Goal: Information Seeking & Learning: Learn about a topic

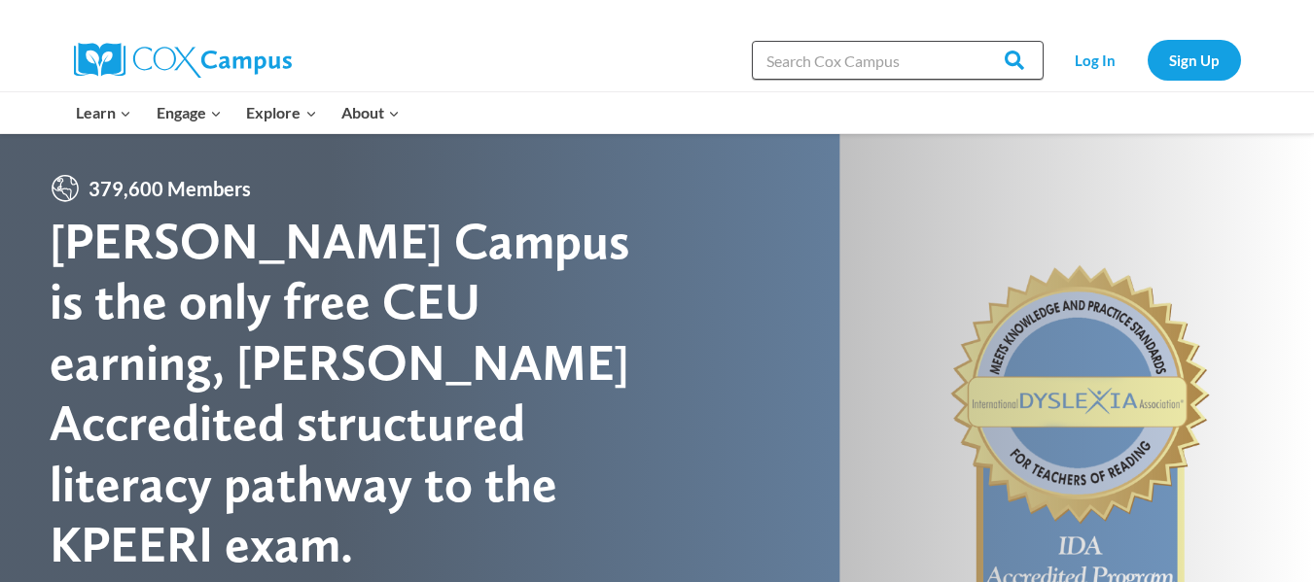
click at [826, 57] on input "Search in [URL][DOMAIN_NAME]" at bounding box center [898, 60] width 292 height 39
type input "supporting dual language learners"
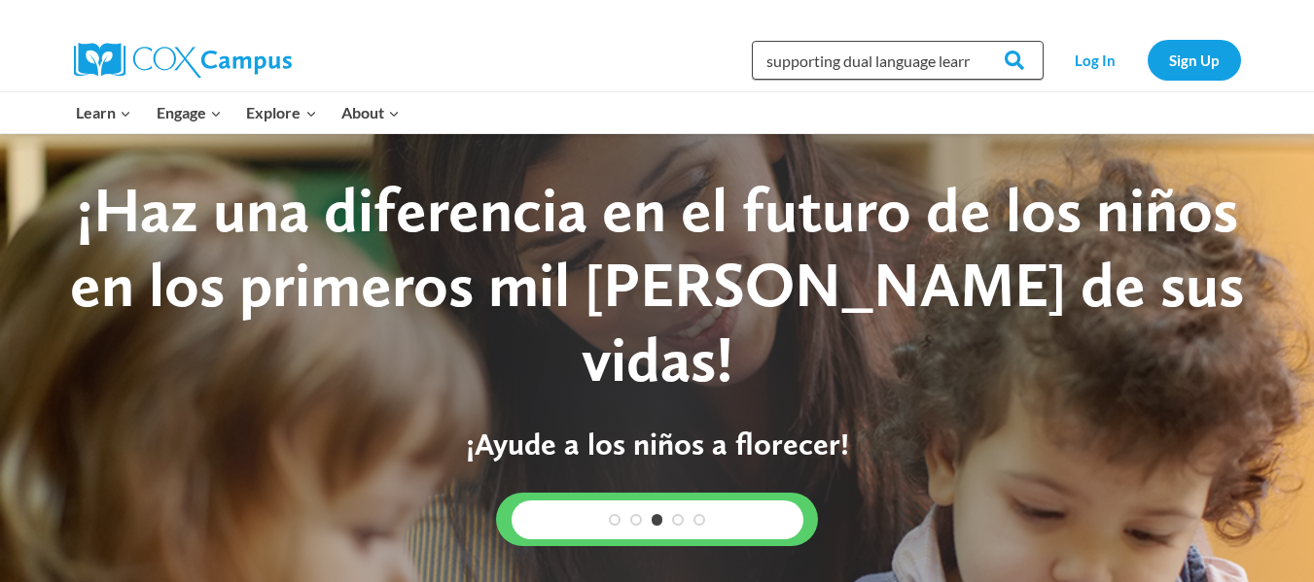
click at [918, 69] on input "supporting dual language learners" at bounding box center [898, 60] width 292 height 39
click at [968, 41] on input "Search" at bounding box center [1006, 60] width 76 height 39
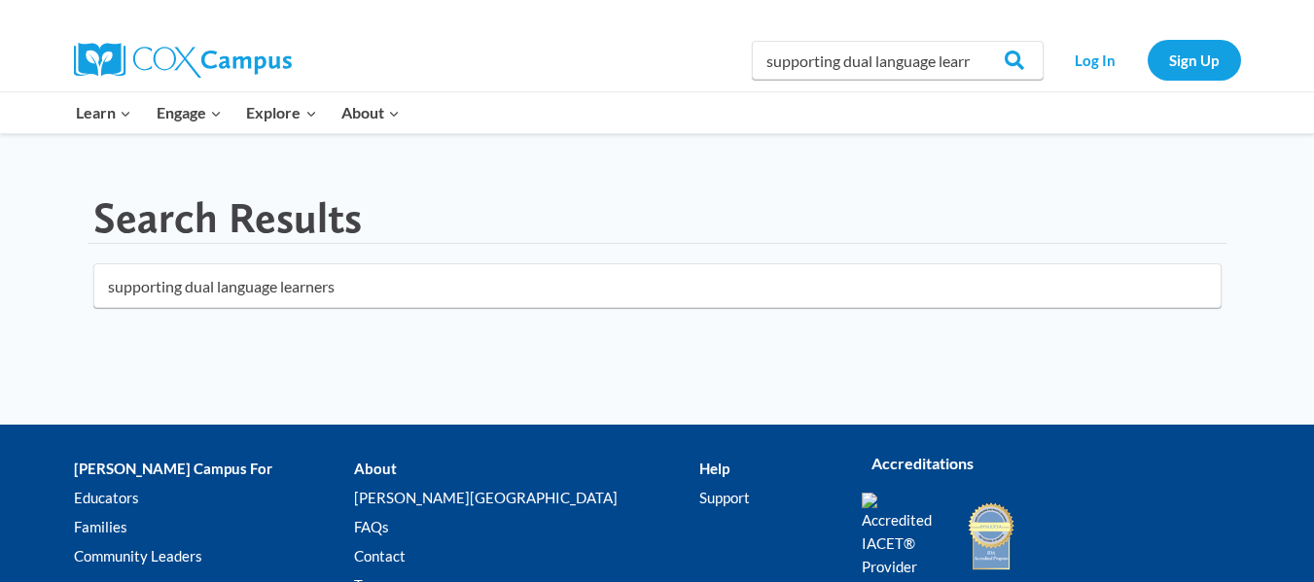
click at [540, 213] on div "Search Results" at bounding box center [657, 219] width 1138 height 52
click at [1198, 295] on input "supporting dual language learners" at bounding box center [657, 286] width 1128 height 45
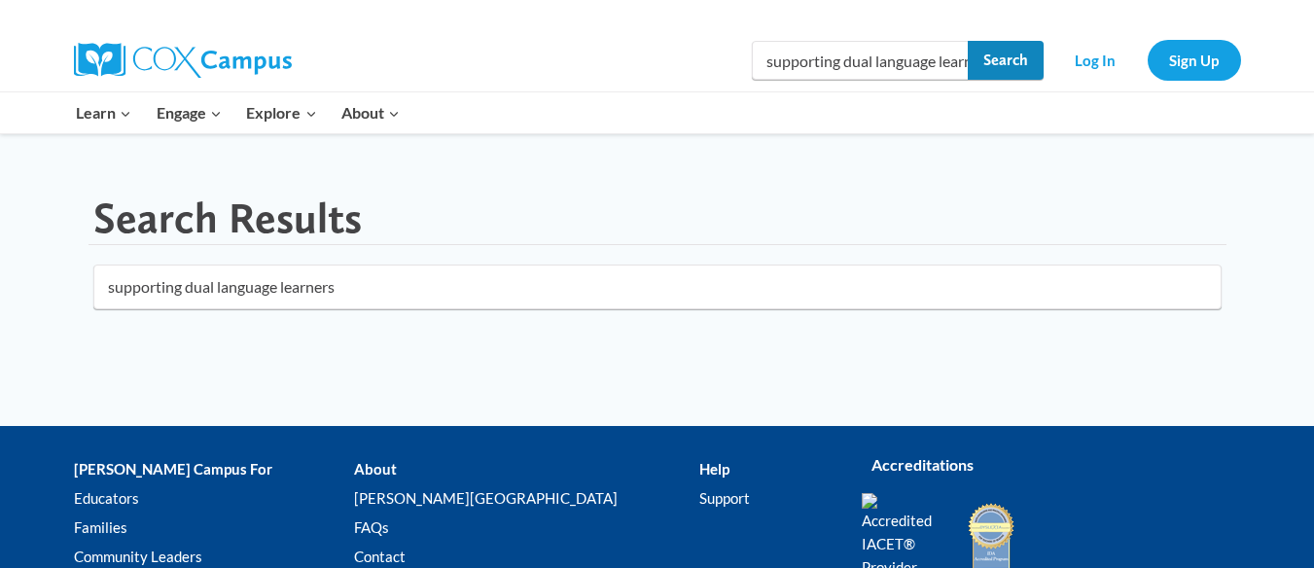
click at [971, 62] on input "Search" at bounding box center [1006, 60] width 76 height 39
click at [936, 64] on input "supporting dual language learners" at bounding box center [898, 60] width 292 height 39
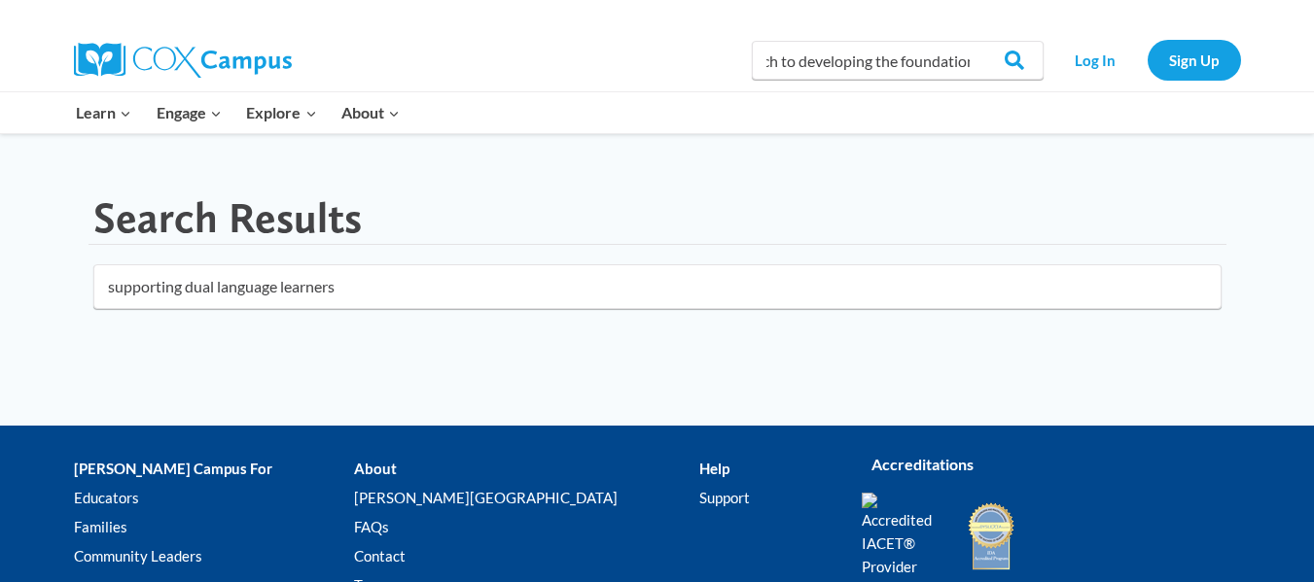
scroll to position [0, 154]
type input "an ecosystem approach to developing the foundation"
click at [968, 41] on input "Search" at bounding box center [1006, 60] width 76 height 39
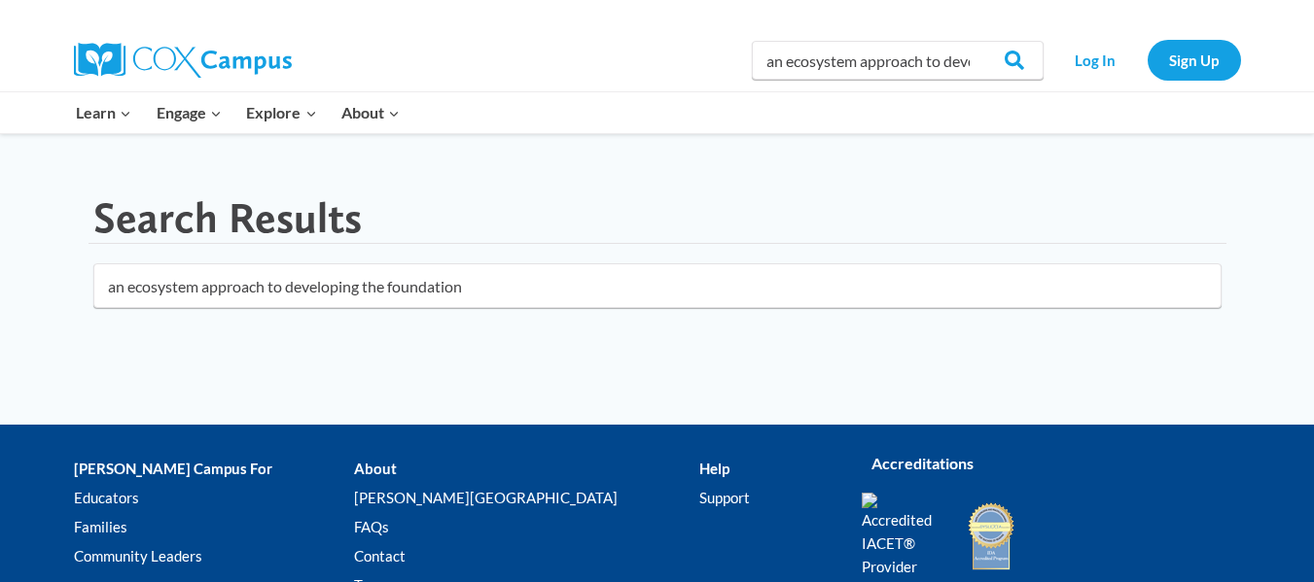
click at [447, 294] on input "an ecosystem approach to developing the foundation" at bounding box center [657, 286] width 1128 height 45
click at [405, 291] on input "an ecosystem approach to developing the foundation" at bounding box center [657, 286] width 1128 height 45
click at [422, 331] on main "Search Results an ecosystem approach to developing the foundation" at bounding box center [657, 260] width 1167 height 175
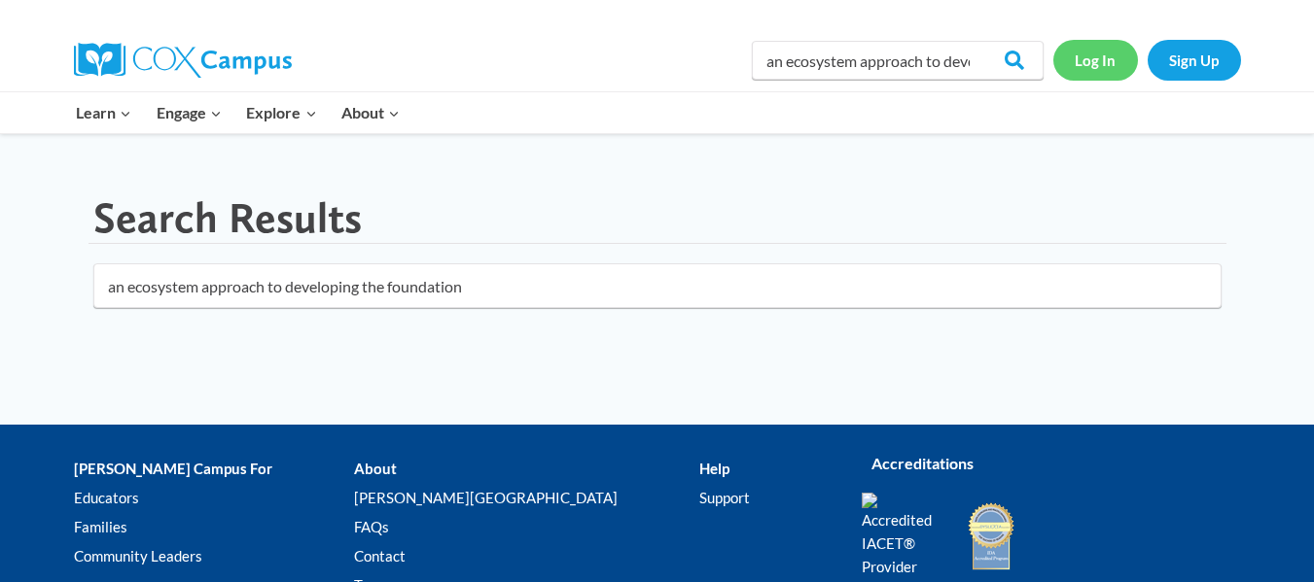
click at [1093, 67] on link "Log In" at bounding box center [1095, 60] width 85 height 40
